Goal: Navigation & Orientation: Find specific page/section

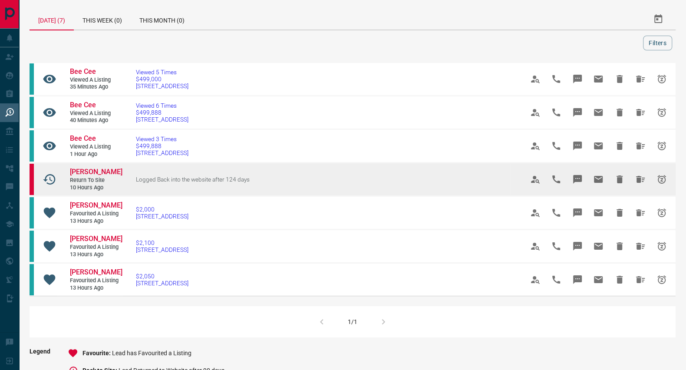
click at [230, 180] on span "Logged Back into the website after 124 days" at bounding box center [193, 179] width 114 height 7
click at [230, 178] on span "Logged Back into the website after 124 days" at bounding box center [193, 179] width 114 height 7
click at [94, 172] on span "[PERSON_NAME]" at bounding box center [96, 172] width 53 height 8
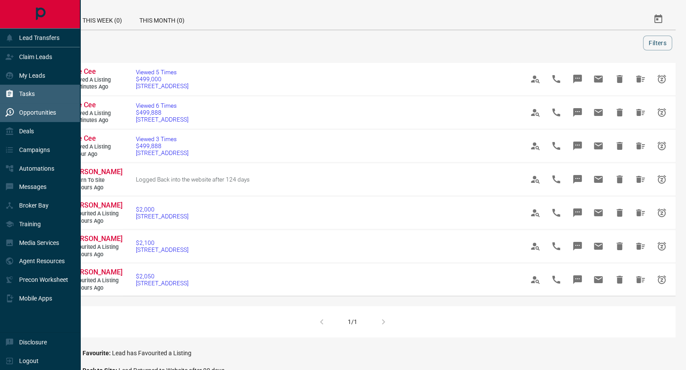
click at [44, 96] on div "Tasks" at bounding box center [40, 94] width 80 height 19
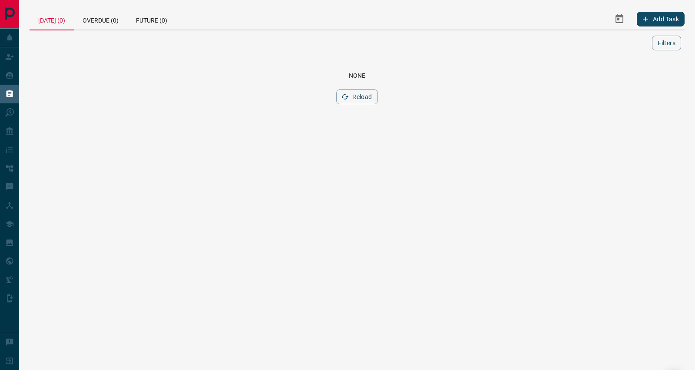
click at [244, 114] on div "[DATE] (0) Overdue (0) Future (0) Add Task Filters Scroll to Top None Reload" at bounding box center [357, 61] width 676 height 123
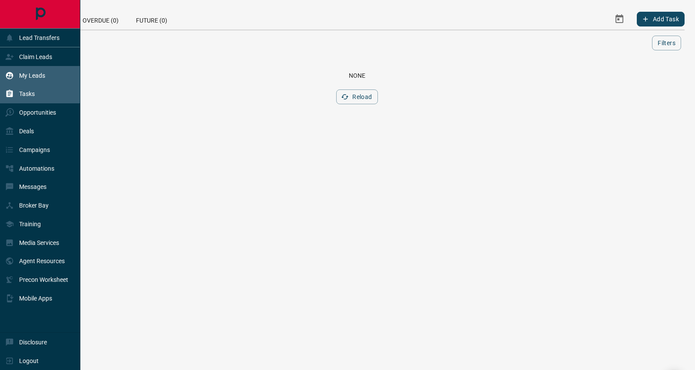
click at [41, 71] on div "My Leads" at bounding box center [25, 75] width 40 height 14
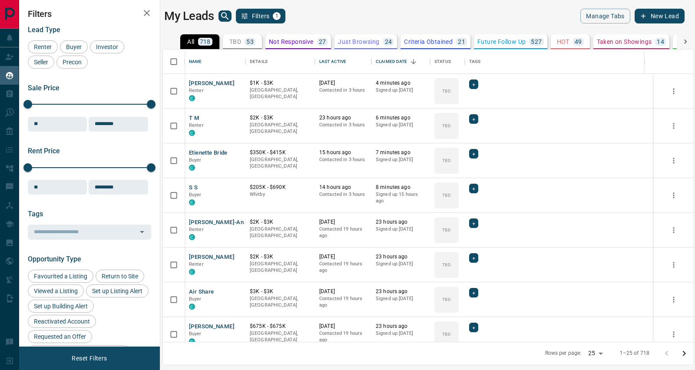
scroll to position [284, 522]
click at [224, 18] on icon "search button" at bounding box center [225, 16] width 10 height 10
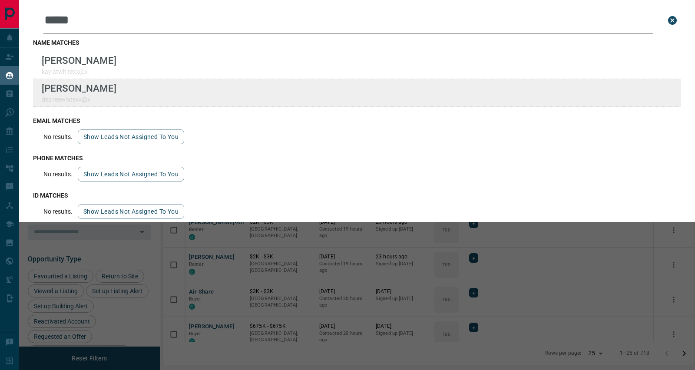
type input "*****"
